Goal: Find specific page/section: Find specific page/section

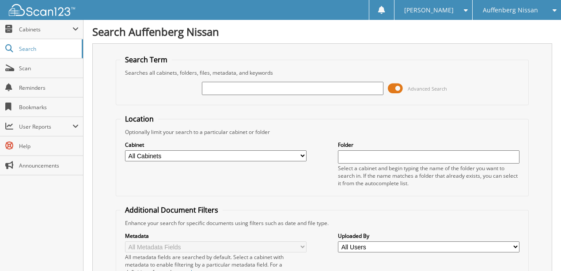
click at [246, 88] on input "text" at bounding box center [293, 88] width 182 height 13
type input "725116"
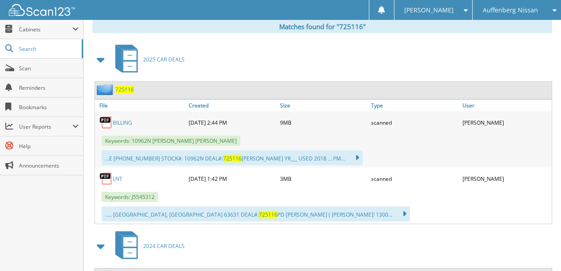
scroll to position [382, 0]
click at [115, 175] on link "LNT" at bounding box center [118, 179] width 10 height 8
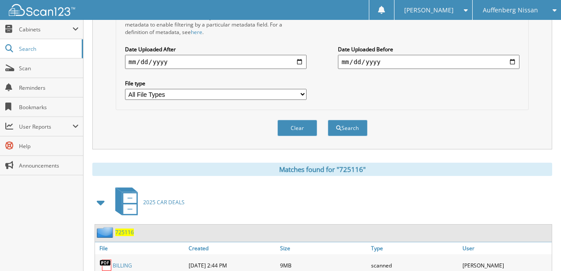
scroll to position [147, 0]
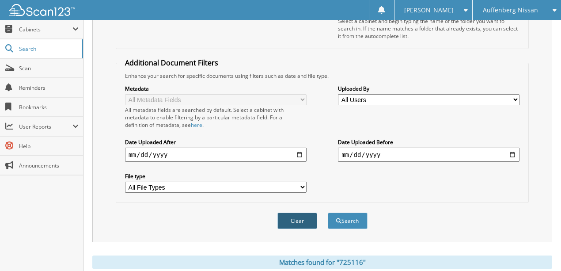
click at [305, 212] on button "Clear" at bounding box center [297, 220] width 40 height 16
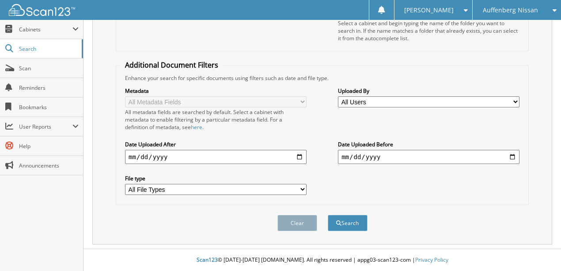
scroll to position [136, 0]
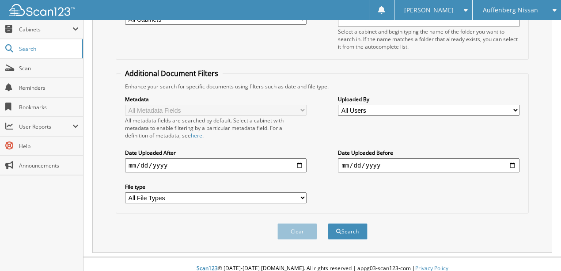
click at [521, 11] on span "Auffenberg Nissan" at bounding box center [510, 10] width 55 height 5
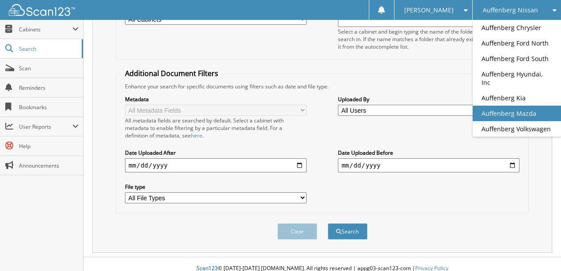
click at [523, 106] on link "Auffenberg Mazda" at bounding box center [517, 113] width 88 height 15
